Goal: Task Accomplishment & Management: Complete application form

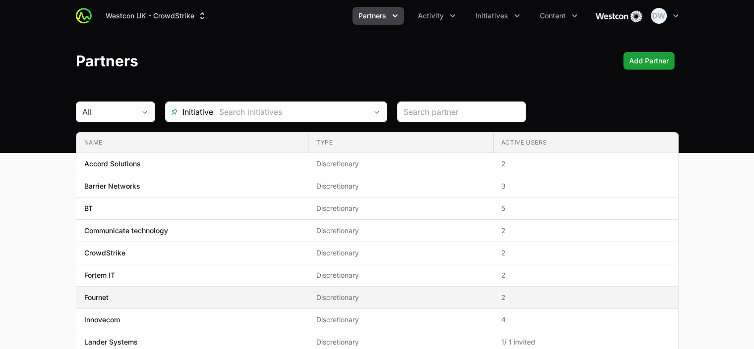
click at [110, 295] on span "Fournet" at bounding box center [192, 298] width 216 height 10
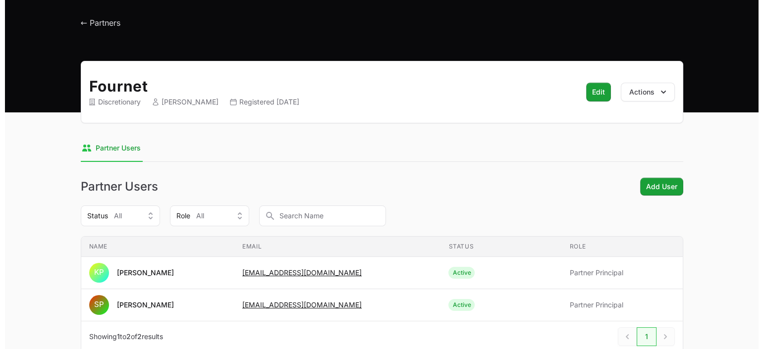
scroll to position [59, 0]
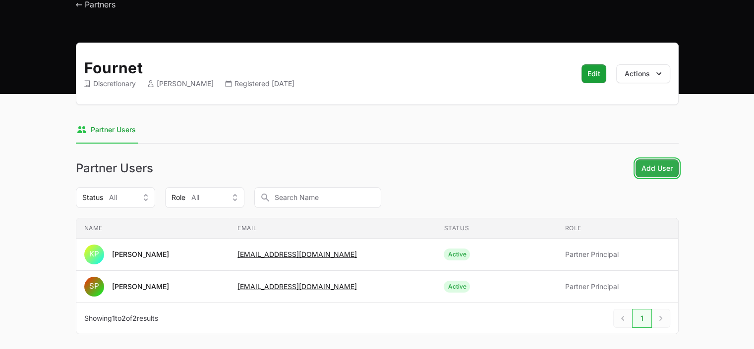
click at [662, 167] on span "Add User" at bounding box center [656, 169] width 31 height 12
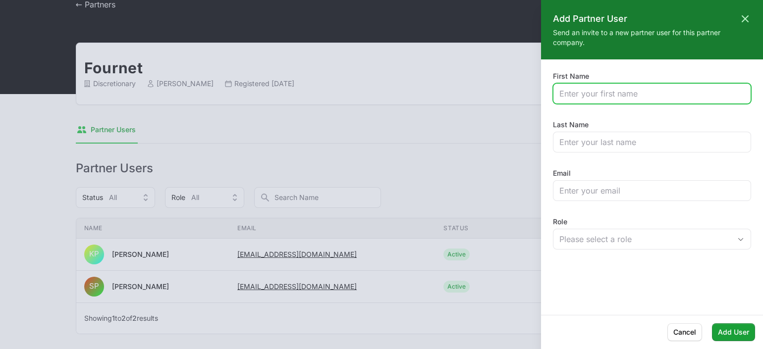
click at [588, 94] on input "First Name" at bounding box center [651, 94] width 185 height 12
type input "Bill"
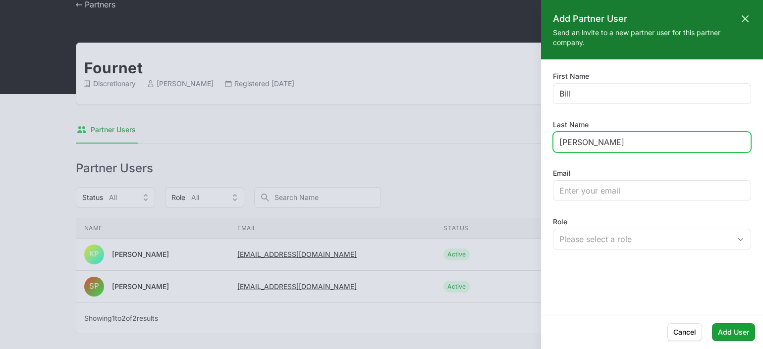
type input "[PERSON_NAME]"
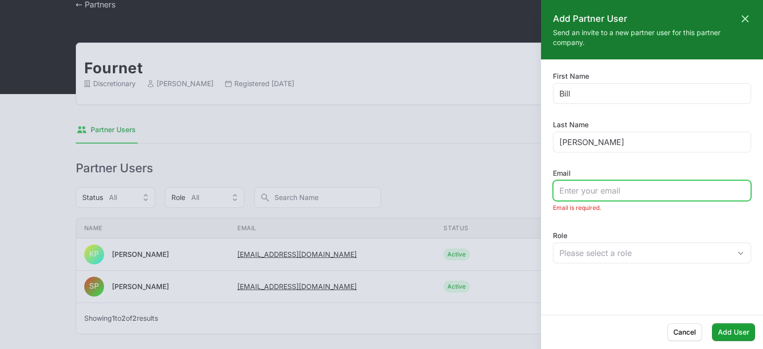
paste input "[EMAIL_ADDRESS][DOMAIN_NAME]"
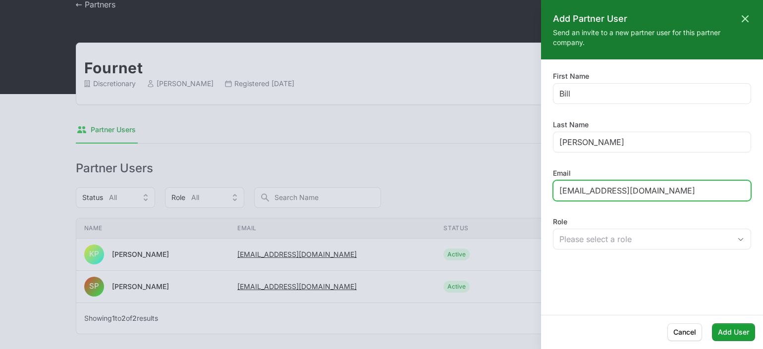
type input "[EMAIL_ADDRESS][DOMAIN_NAME]"
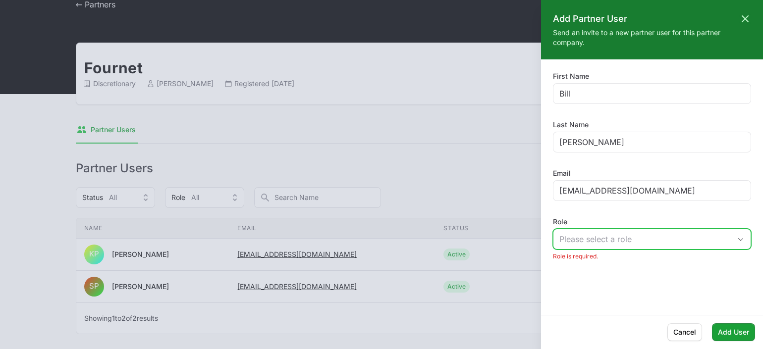
click at [611, 235] on div "Please select a role" at bounding box center [644, 239] width 171 height 12
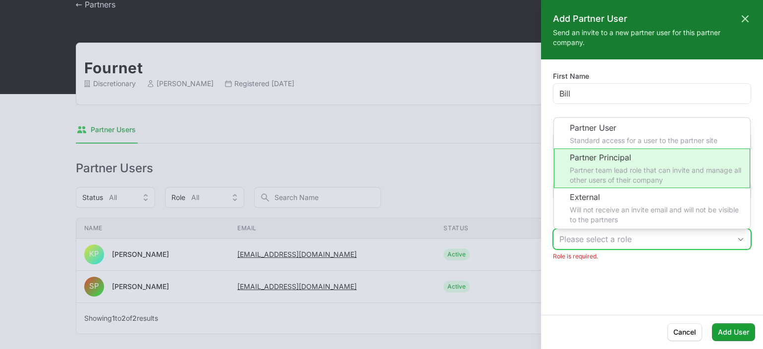
click at [617, 153] on li "Partner Principal Partner team lead role that can invite and manage all other u…" at bounding box center [652, 169] width 196 height 40
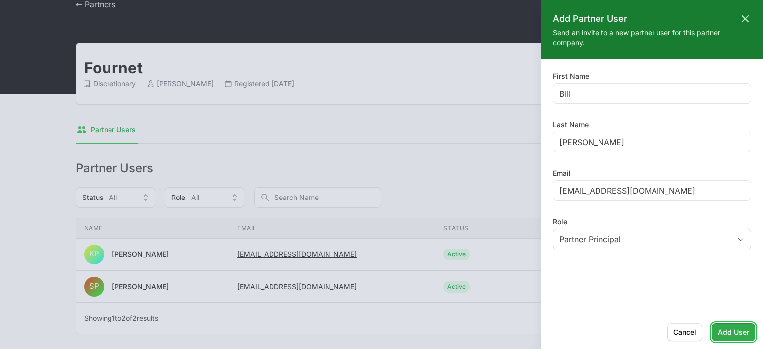
click at [735, 332] on span "Add User" at bounding box center [733, 333] width 31 height 12
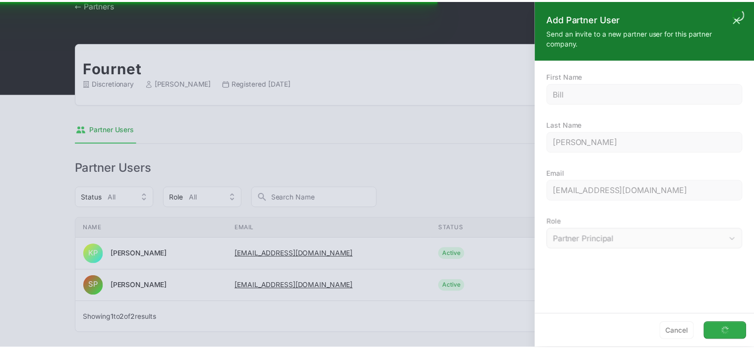
scroll to position [12, 0]
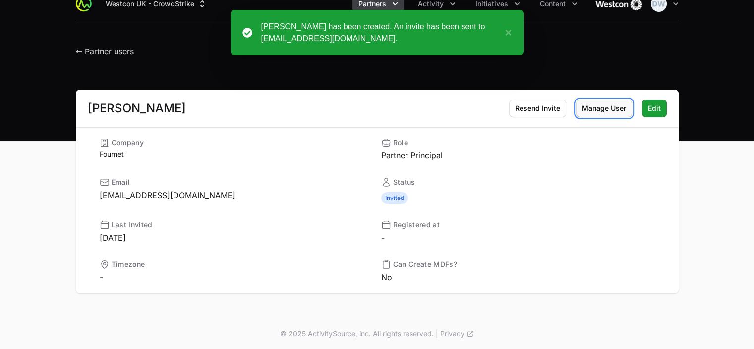
click at [604, 107] on span "Manage User" at bounding box center [604, 109] width 44 height 12
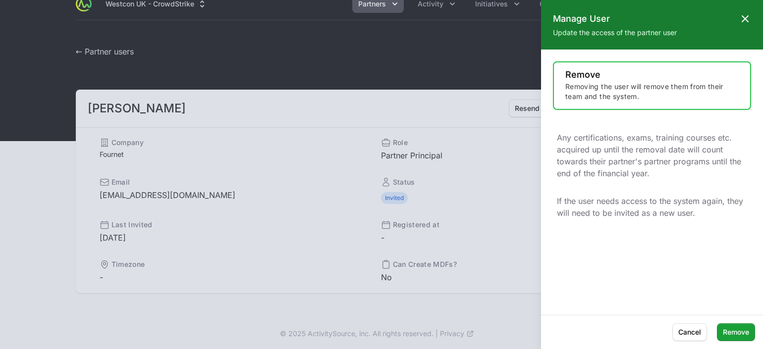
click at [745, 19] on icon at bounding box center [745, 19] width 6 height 6
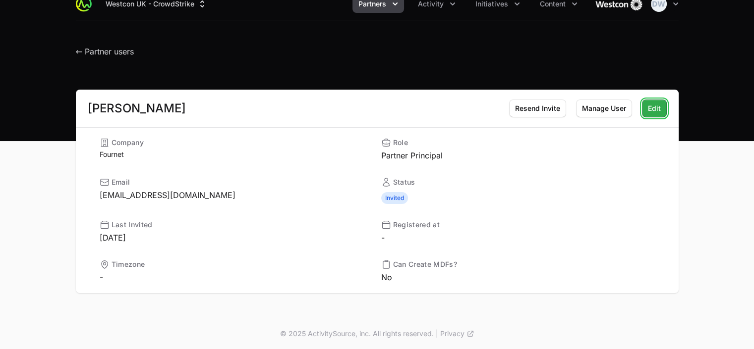
click at [650, 107] on span "Edit" at bounding box center [654, 109] width 13 height 12
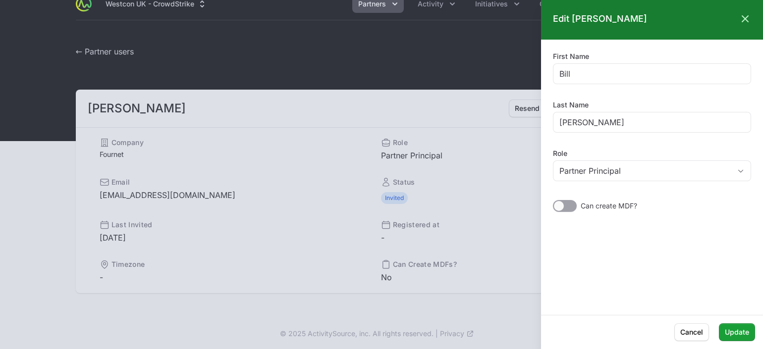
click at [574, 207] on div at bounding box center [565, 206] width 24 height 12
click at [554, 201] on input "checkbox" at bounding box center [553, 200] width 1 height 1
checkbox input "true"
click at [740, 335] on span "Update" at bounding box center [737, 333] width 24 height 12
